Goal: Use online tool/utility: Utilize a website feature to perform a specific function

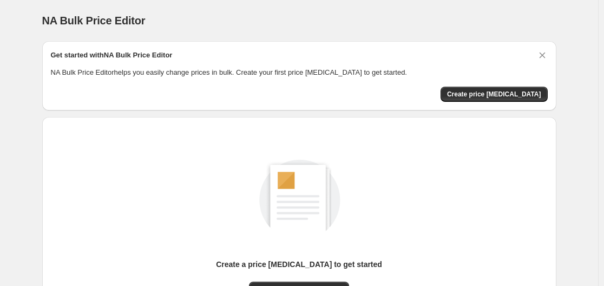
scroll to position [120, 0]
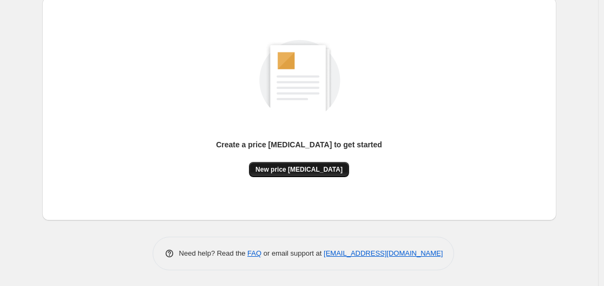
click at [319, 171] on span "New price [MEDICAL_DATA]" at bounding box center [298, 169] width 87 height 9
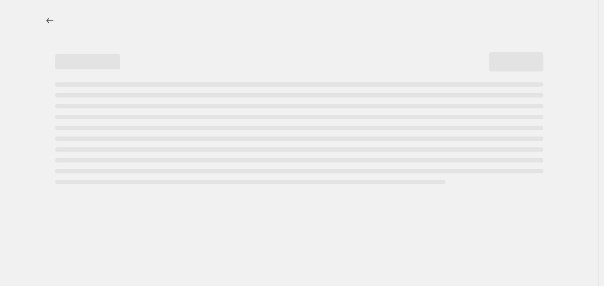
select select "percentage"
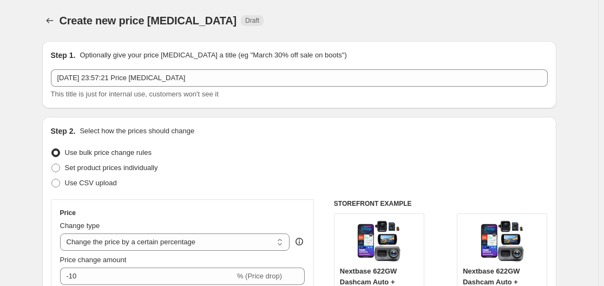
scroll to position [108, 0]
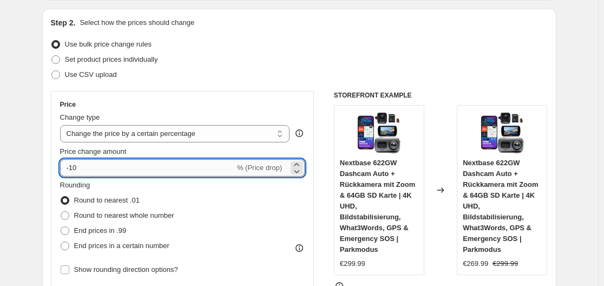
drag, startPoint x: 71, startPoint y: 166, endPoint x: 86, endPoint y: 167, distance: 14.6
click at [86, 167] on input "-10" at bounding box center [147, 167] width 175 height 17
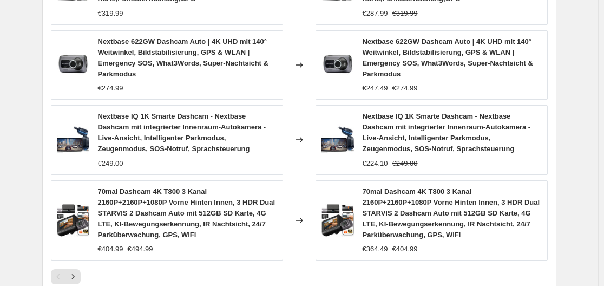
scroll to position [919, 0]
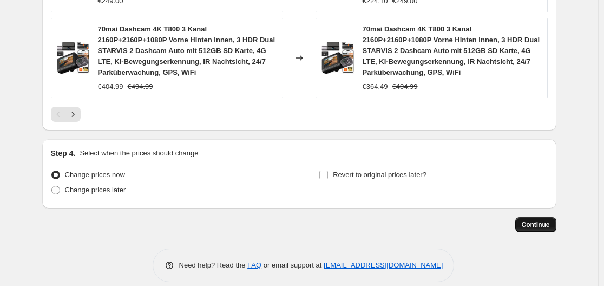
type input "-30"
click at [526, 225] on span "Continue" at bounding box center [535, 224] width 28 height 9
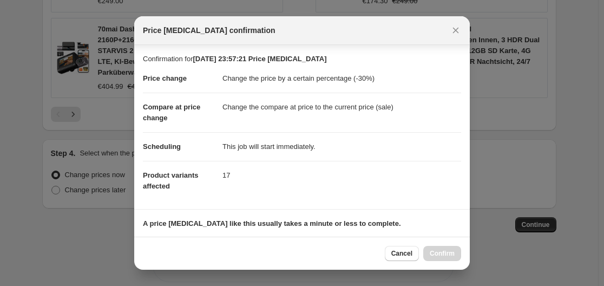
scroll to position [170, 0]
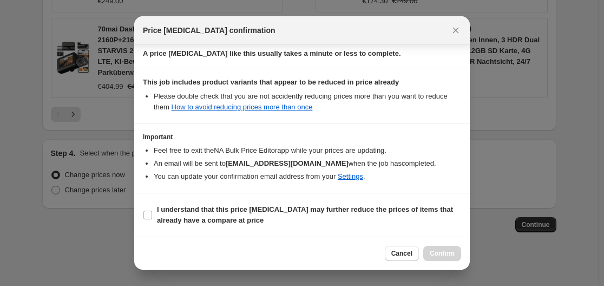
click at [141, 218] on section "I understand that this price [MEDICAL_DATA] may further reduce the prices of it…" at bounding box center [301, 214] width 335 height 43
click at [147, 216] on input "I understand that this price [MEDICAL_DATA] may further reduce the prices of it…" at bounding box center [147, 214] width 9 height 9
checkbox input "true"
click at [444, 252] on span "Confirm" at bounding box center [441, 253] width 25 height 9
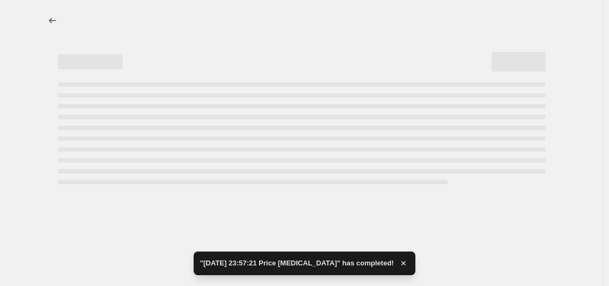
select select "percentage"
